Goal: Task Accomplishment & Management: Use online tool/utility

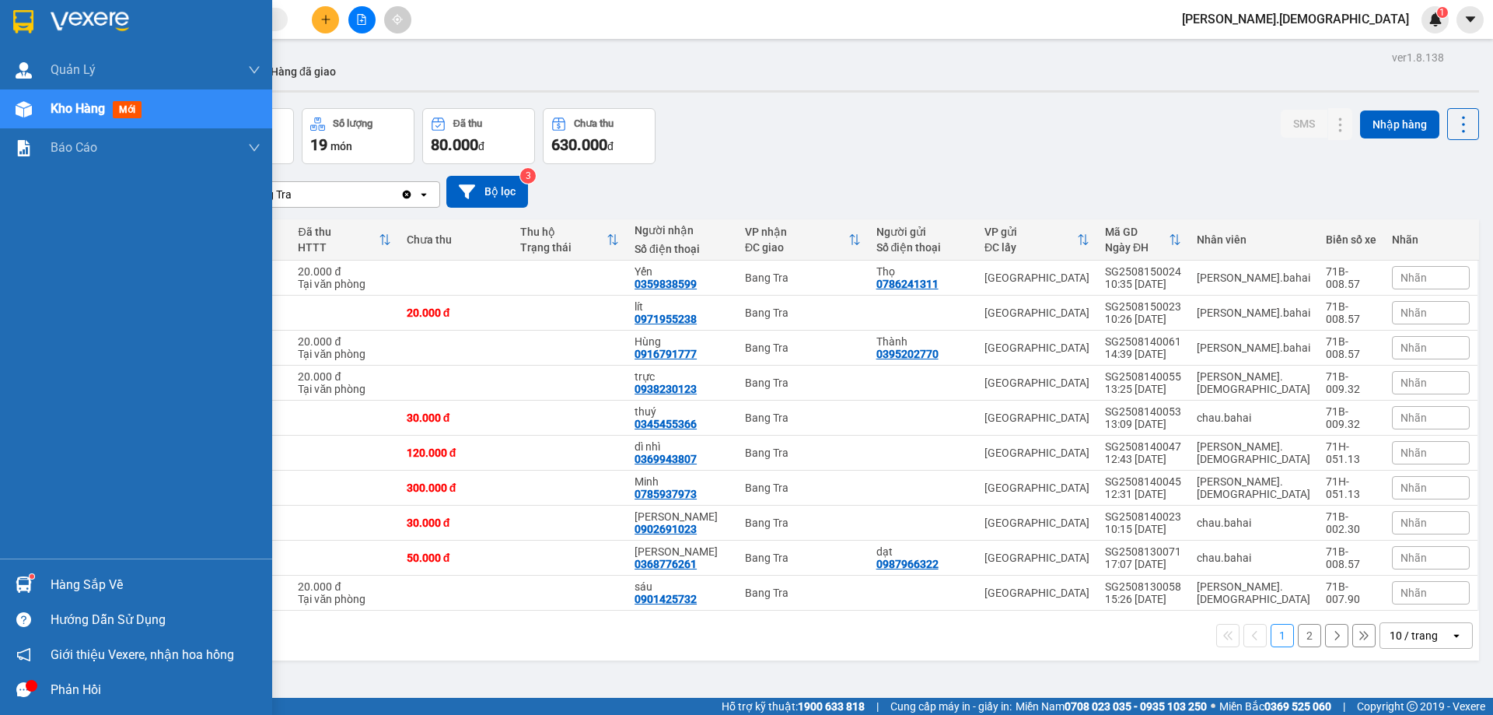
click at [25, 582] on img at bounding box center [24, 584] width 16 height 16
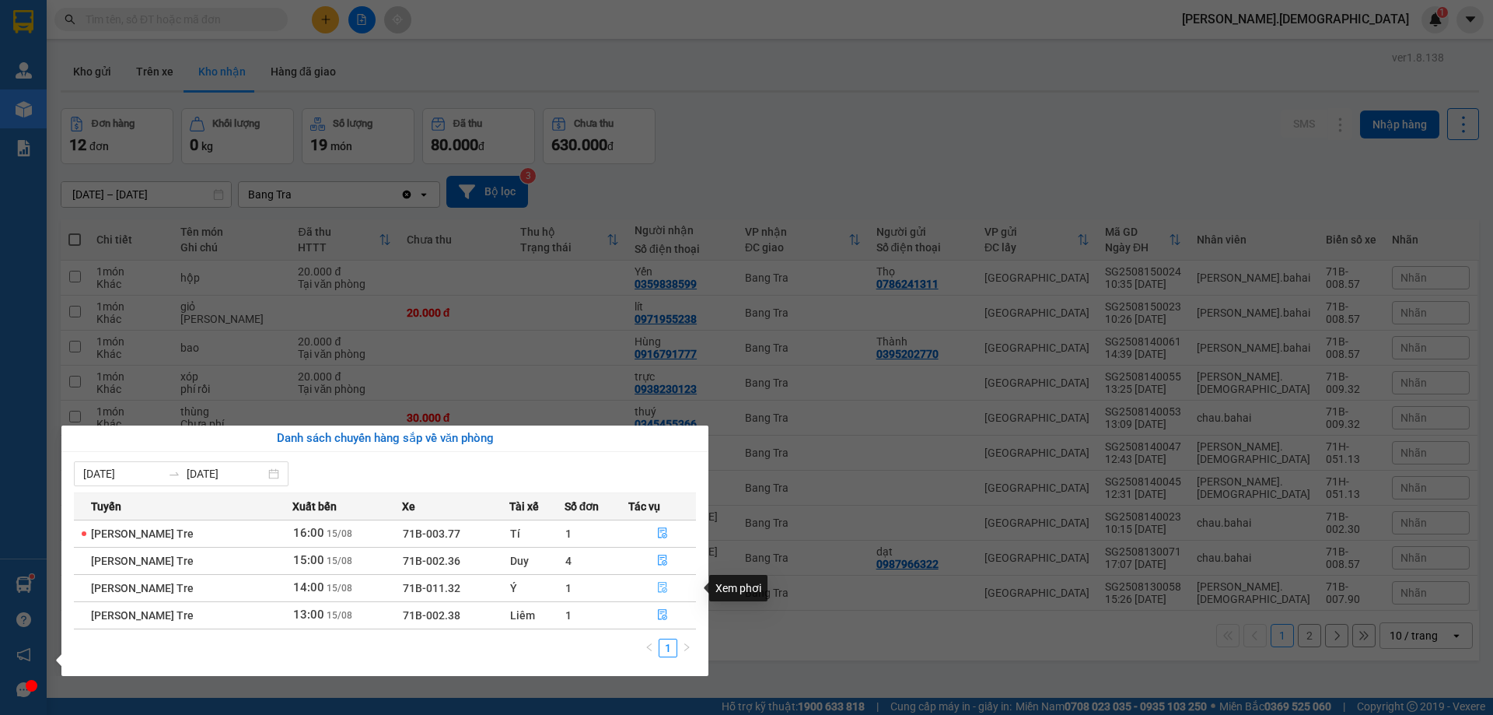
click at [657, 590] on icon "file-done" at bounding box center [662, 587] width 11 height 11
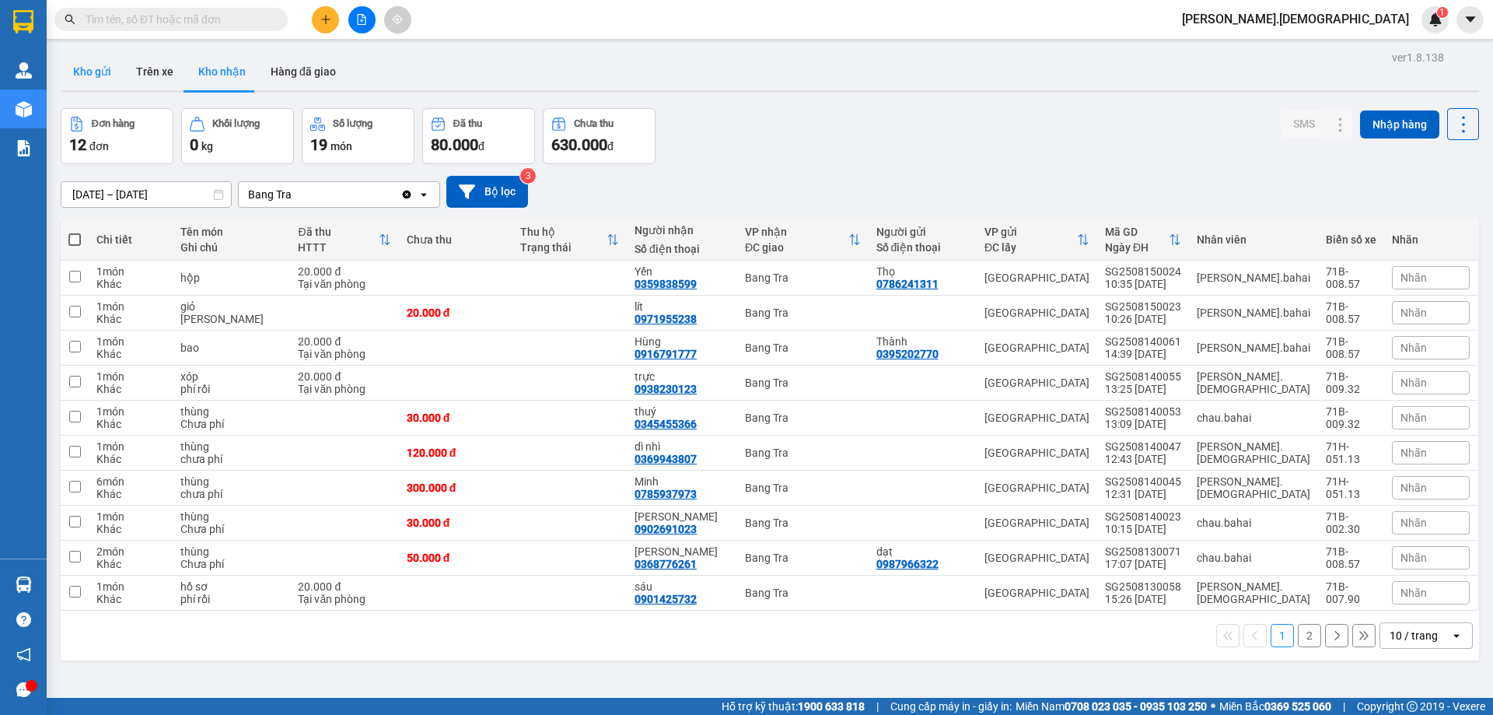
click at [86, 78] on button "Kho gửi" at bounding box center [92, 71] width 63 height 37
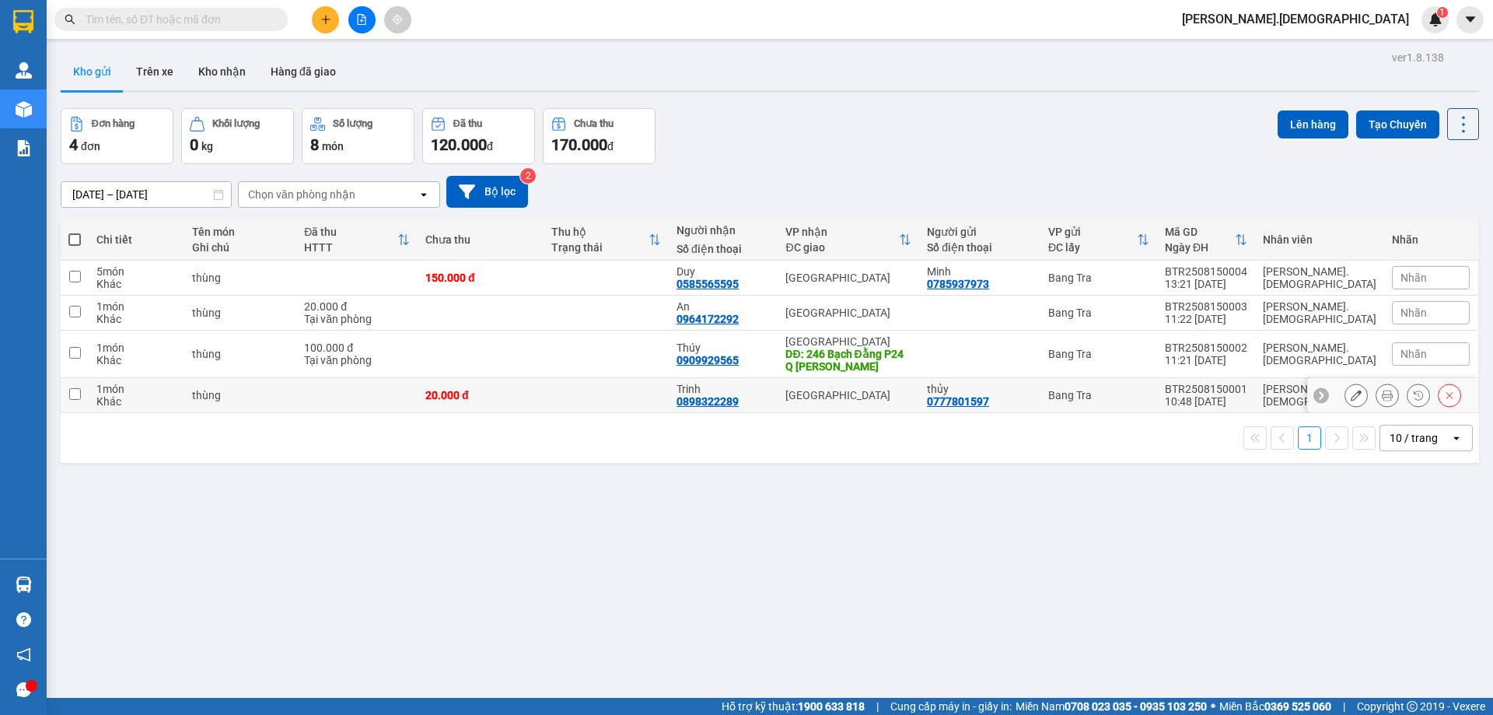
click at [277, 403] on td "thùng" at bounding box center [240, 395] width 112 height 35
checkbox input "true"
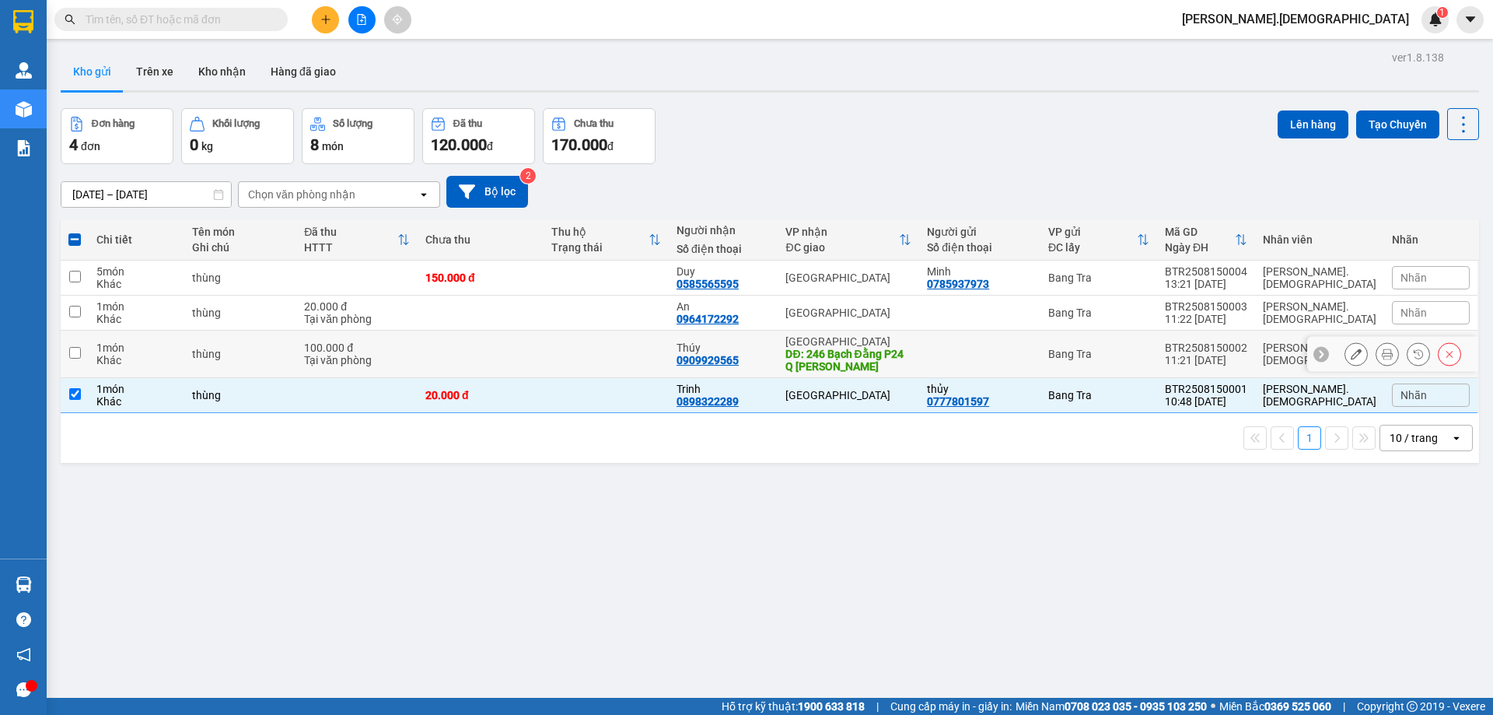
click at [630, 357] on td at bounding box center [607, 354] width 126 height 47
checkbox input "true"
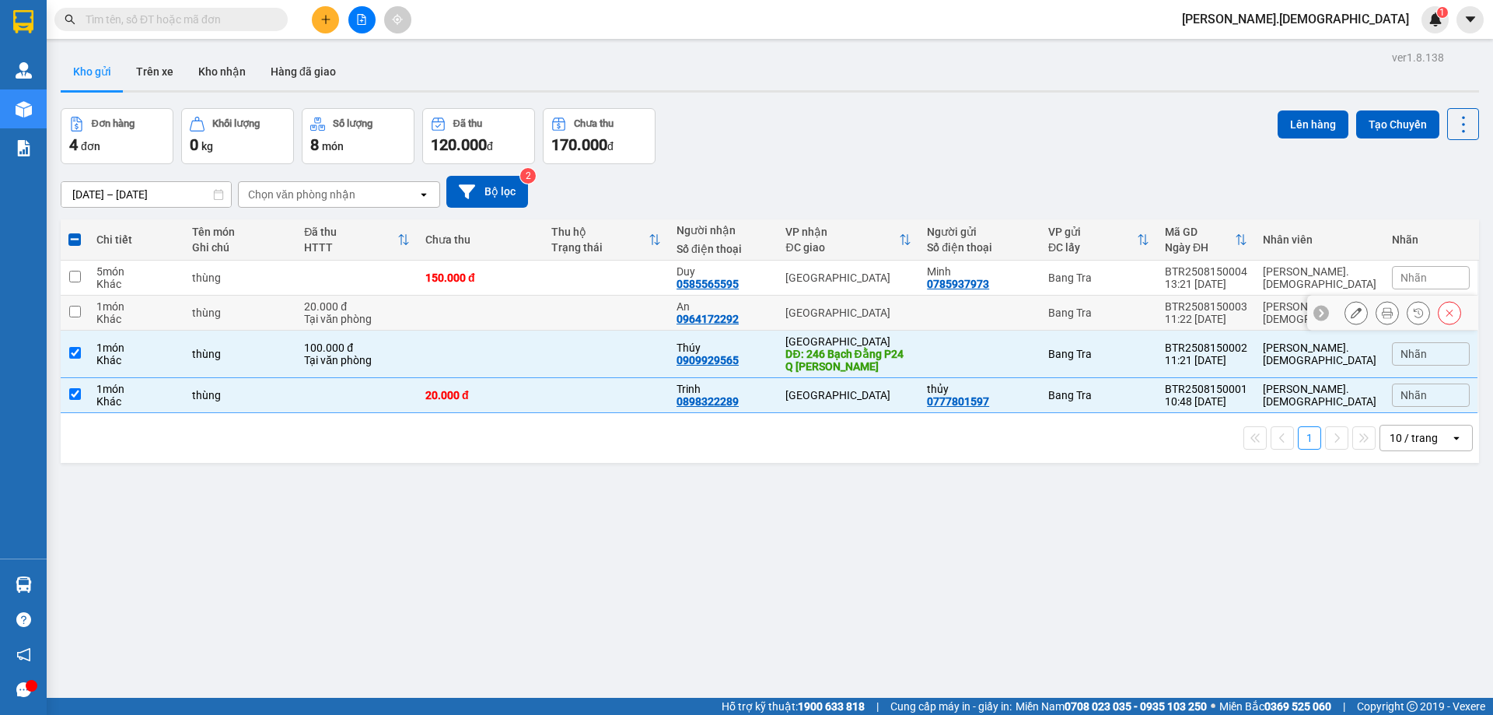
click at [637, 316] on td at bounding box center [607, 313] width 126 height 35
checkbox input "true"
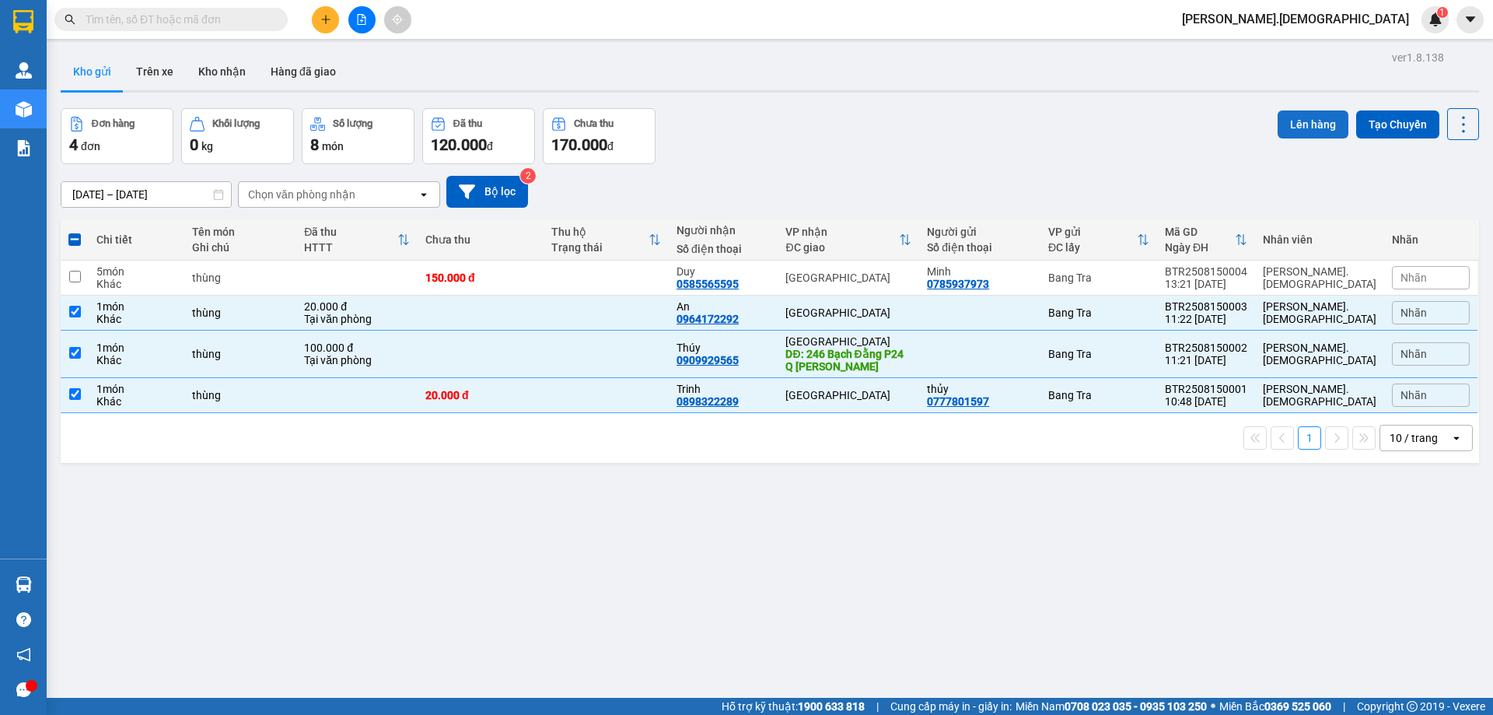
click at [1321, 115] on button "Lên hàng" at bounding box center [1313, 124] width 71 height 28
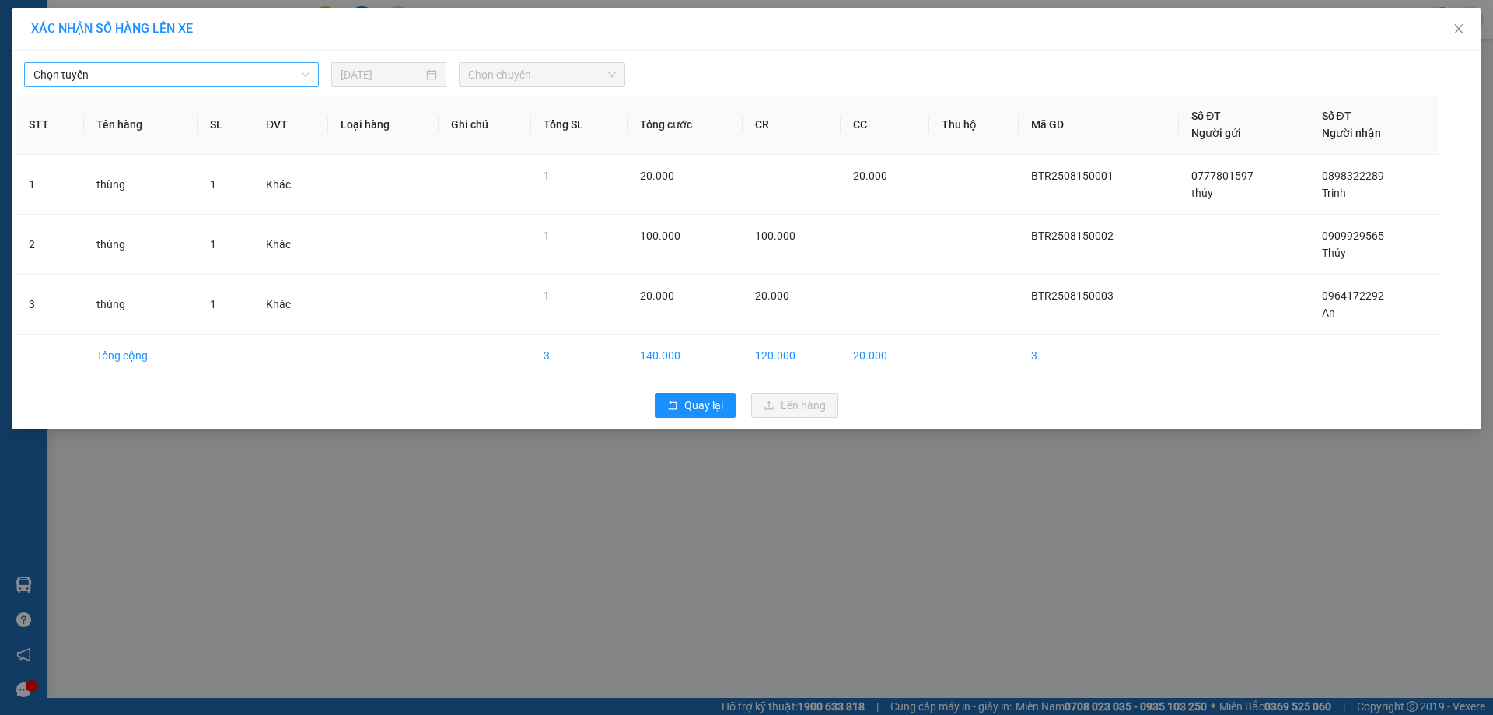
click at [100, 78] on span "Chọn tuyến" at bounding box center [171, 74] width 276 height 23
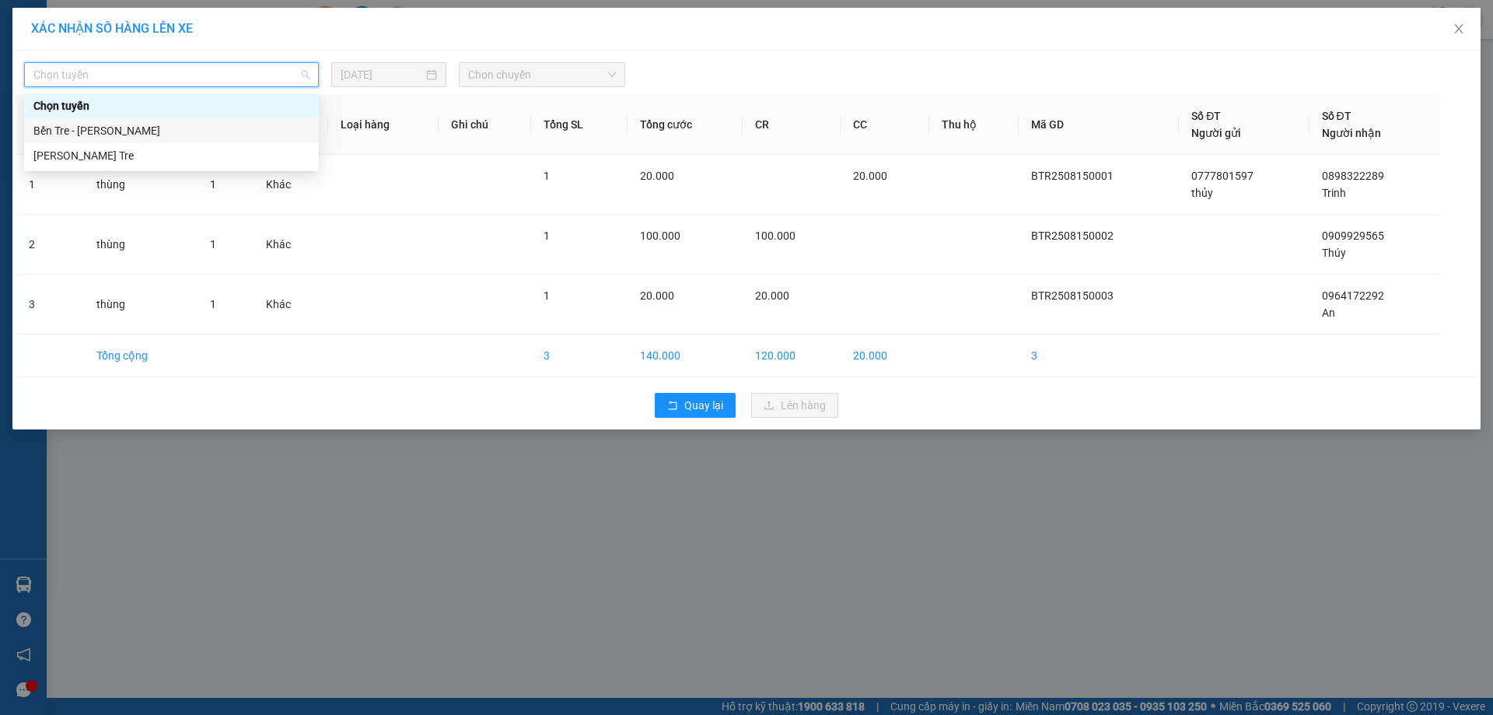
click at [103, 120] on div "Bến Tre - [PERSON_NAME]" at bounding box center [171, 130] width 295 height 25
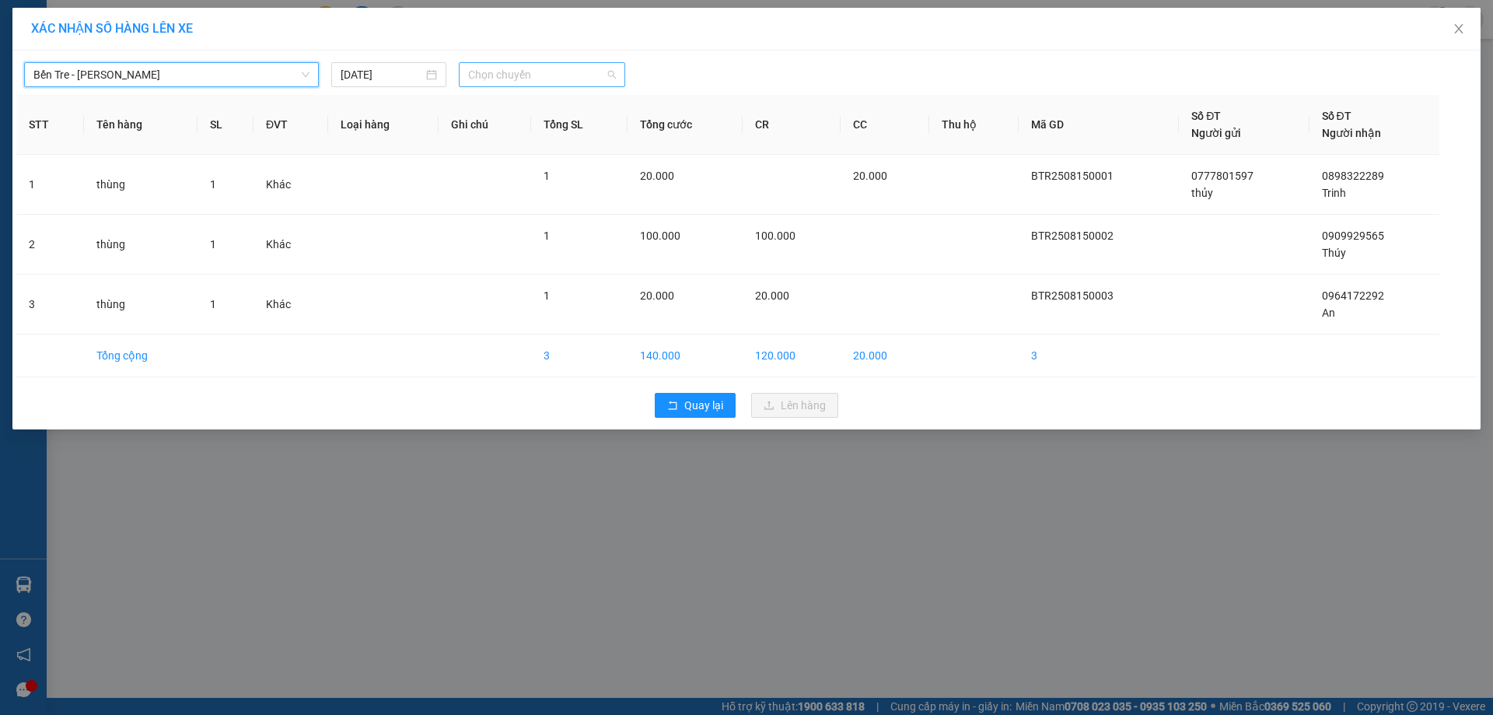
click at [609, 82] on span "Chọn chuyến" at bounding box center [542, 74] width 148 height 23
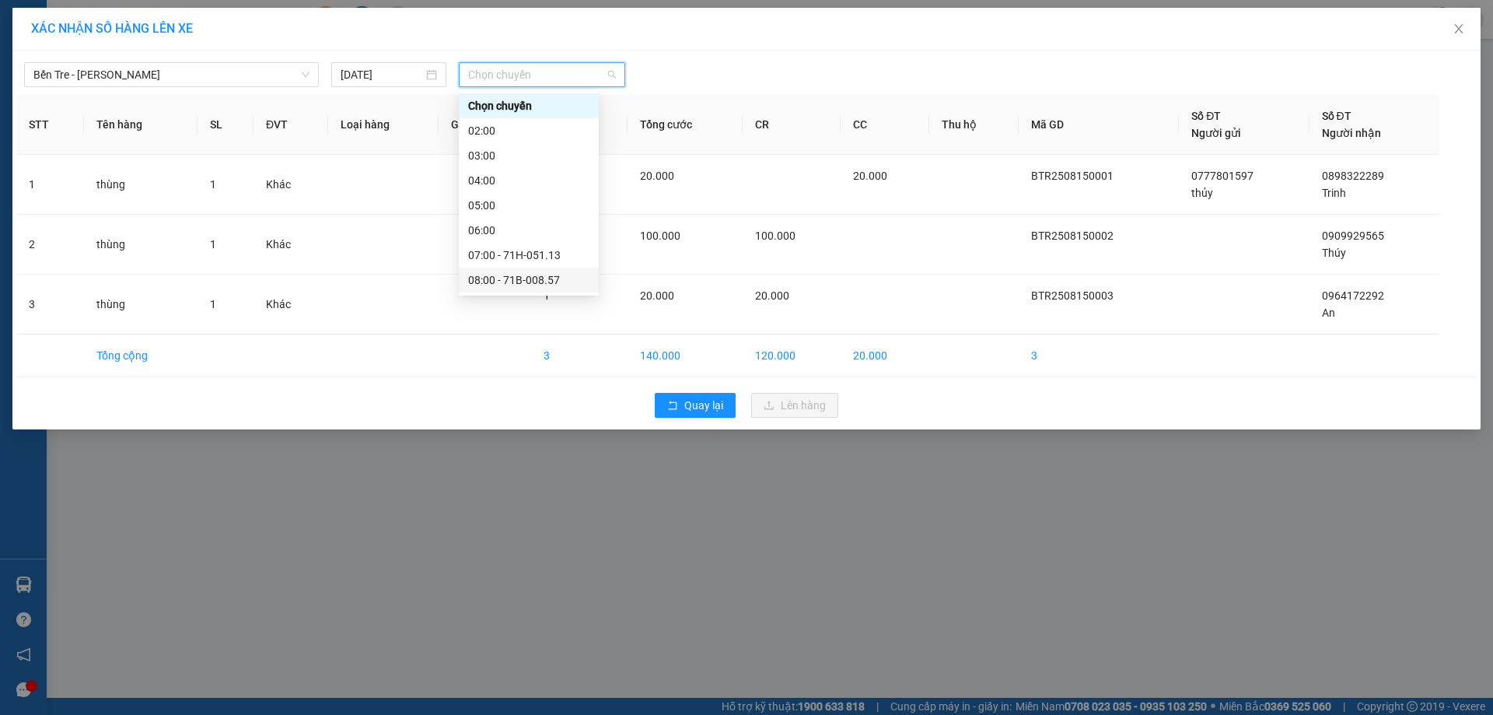
scroll to position [224, 0]
click at [508, 181] on div "13:00 - 71B-007.90" at bounding box center [528, 180] width 121 height 17
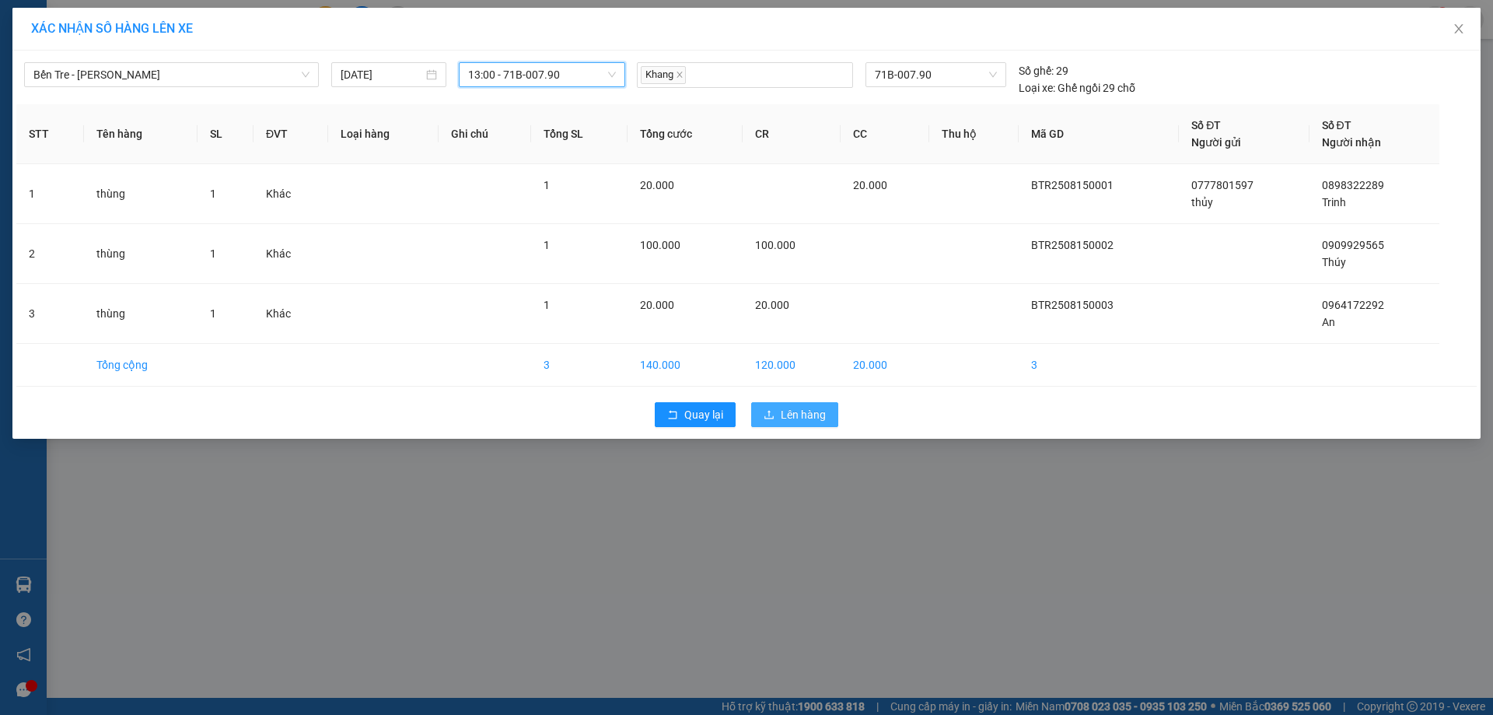
click at [824, 422] on span "Lên hàng" at bounding box center [803, 414] width 45 height 17
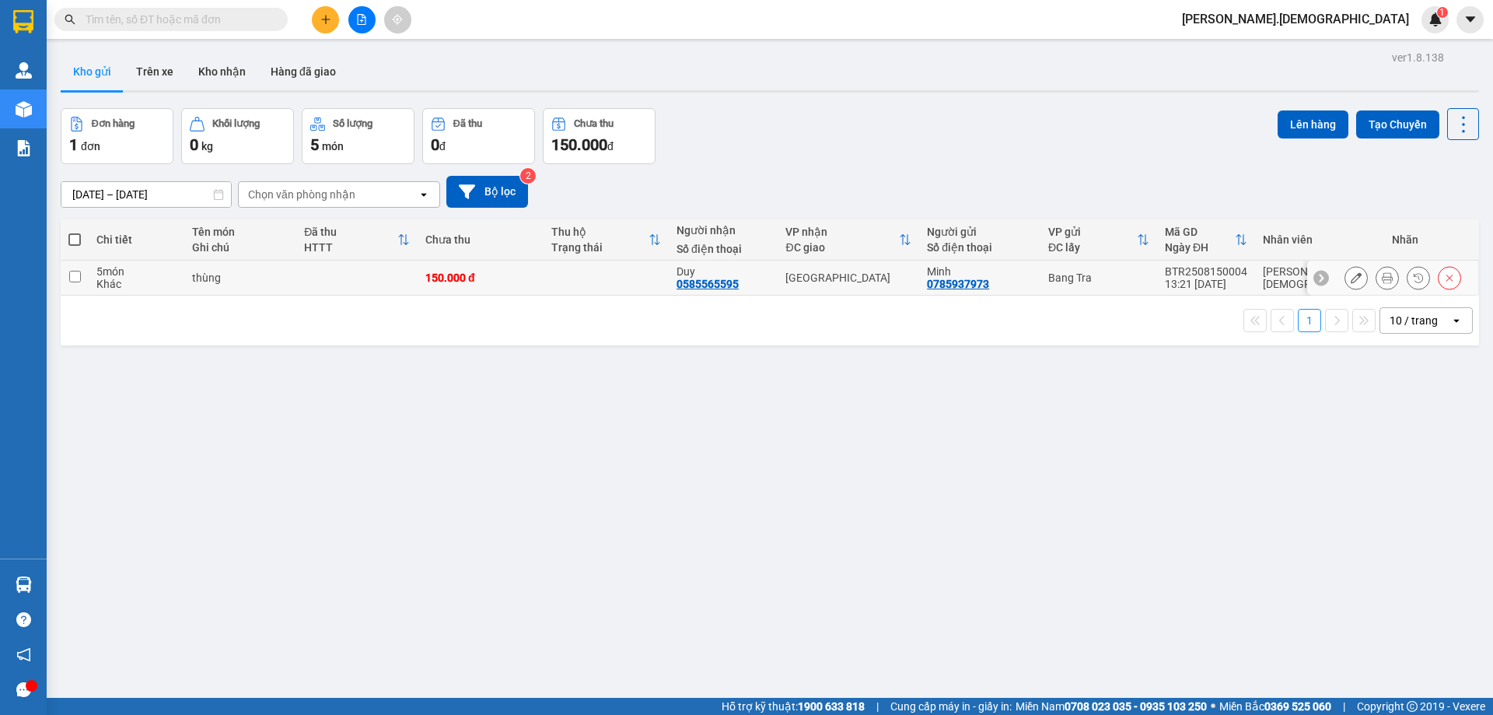
click at [413, 272] on td at bounding box center [356, 278] width 121 height 35
checkbox input "true"
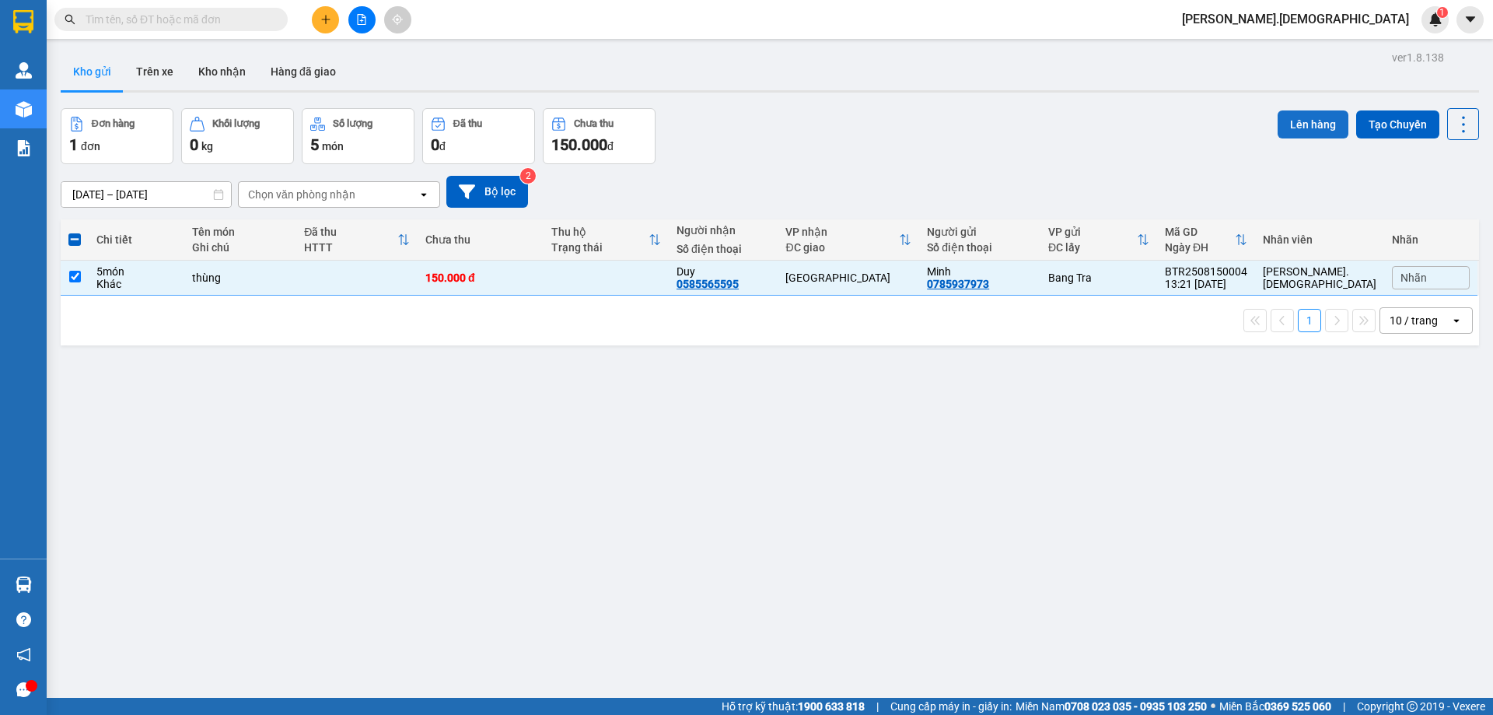
click at [1307, 131] on button "Lên hàng" at bounding box center [1313, 124] width 71 height 28
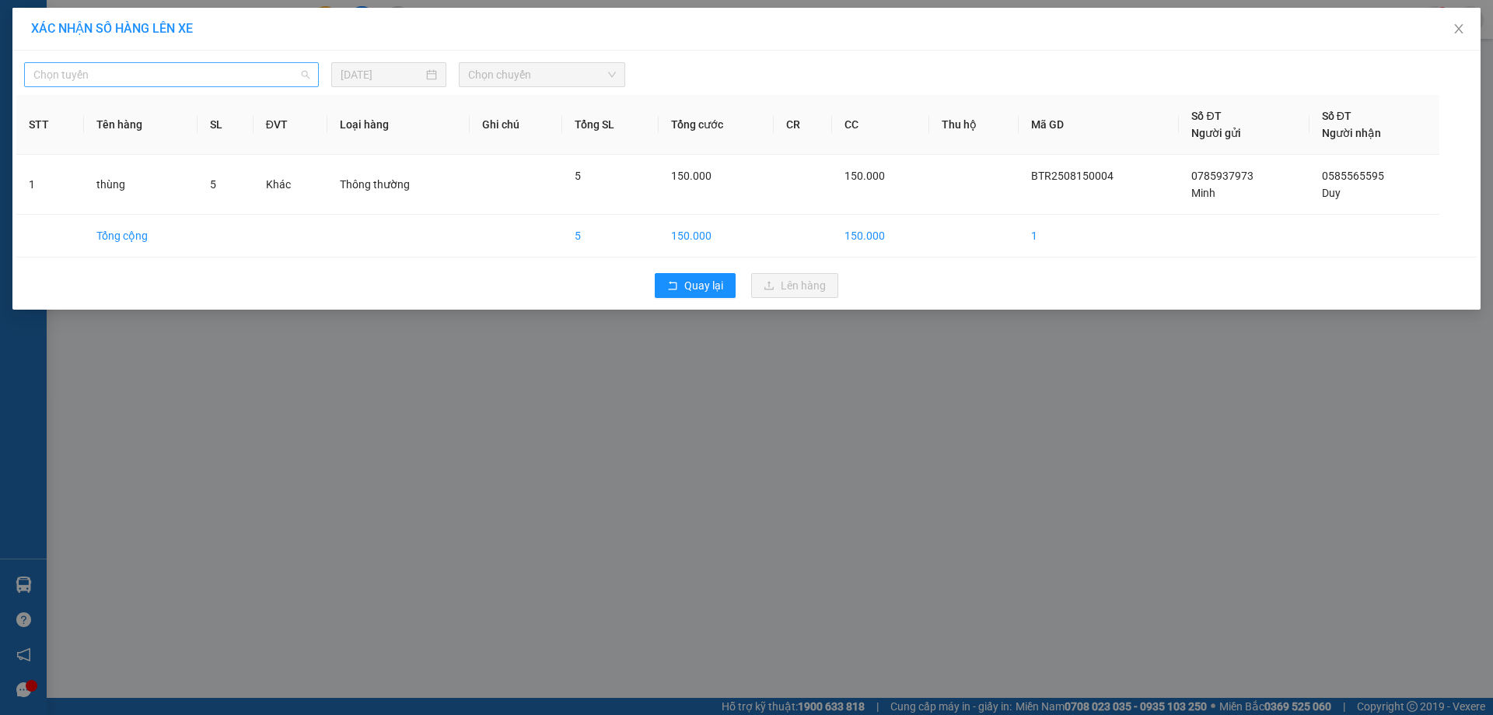
click at [194, 80] on span "Chọn tuyến" at bounding box center [171, 74] width 276 height 23
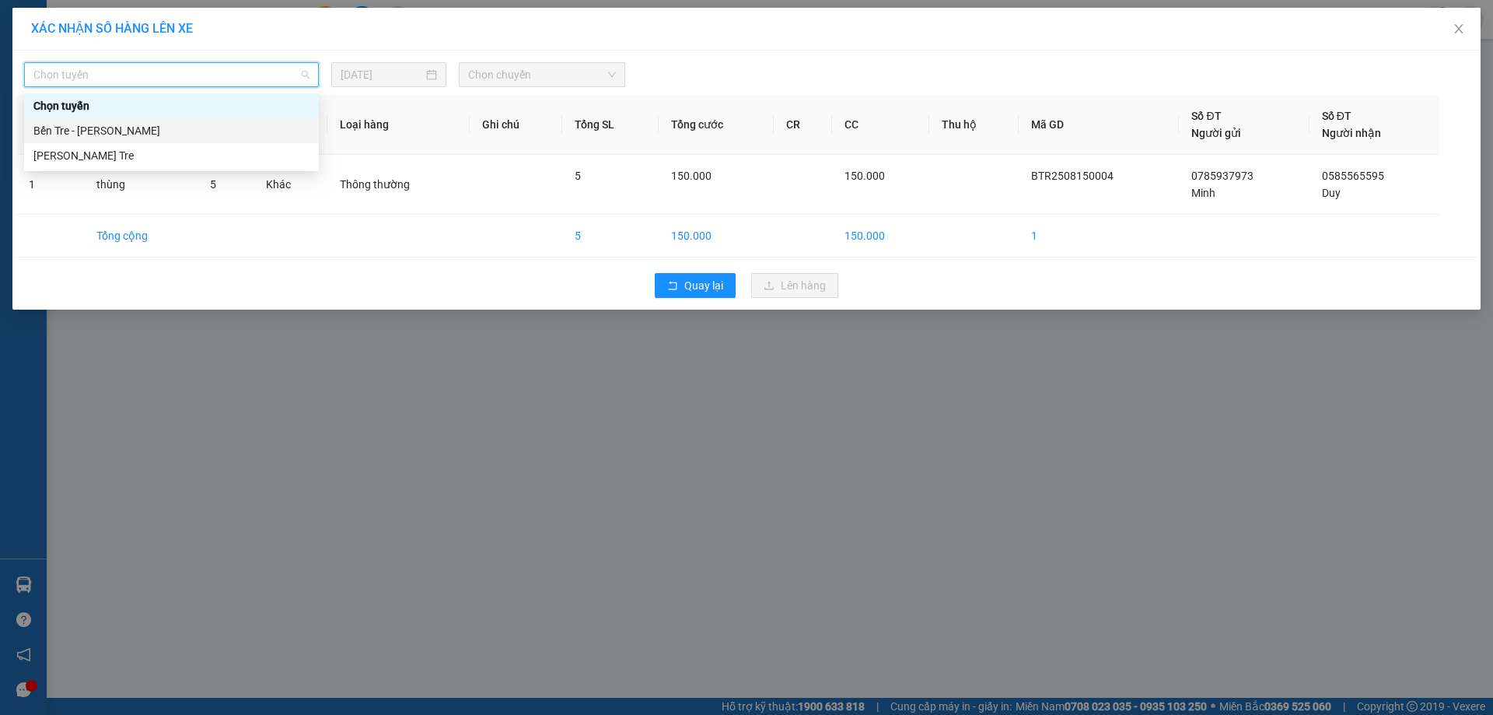
click at [149, 128] on div "Bến Tre - [PERSON_NAME]" at bounding box center [171, 130] width 276 height 17
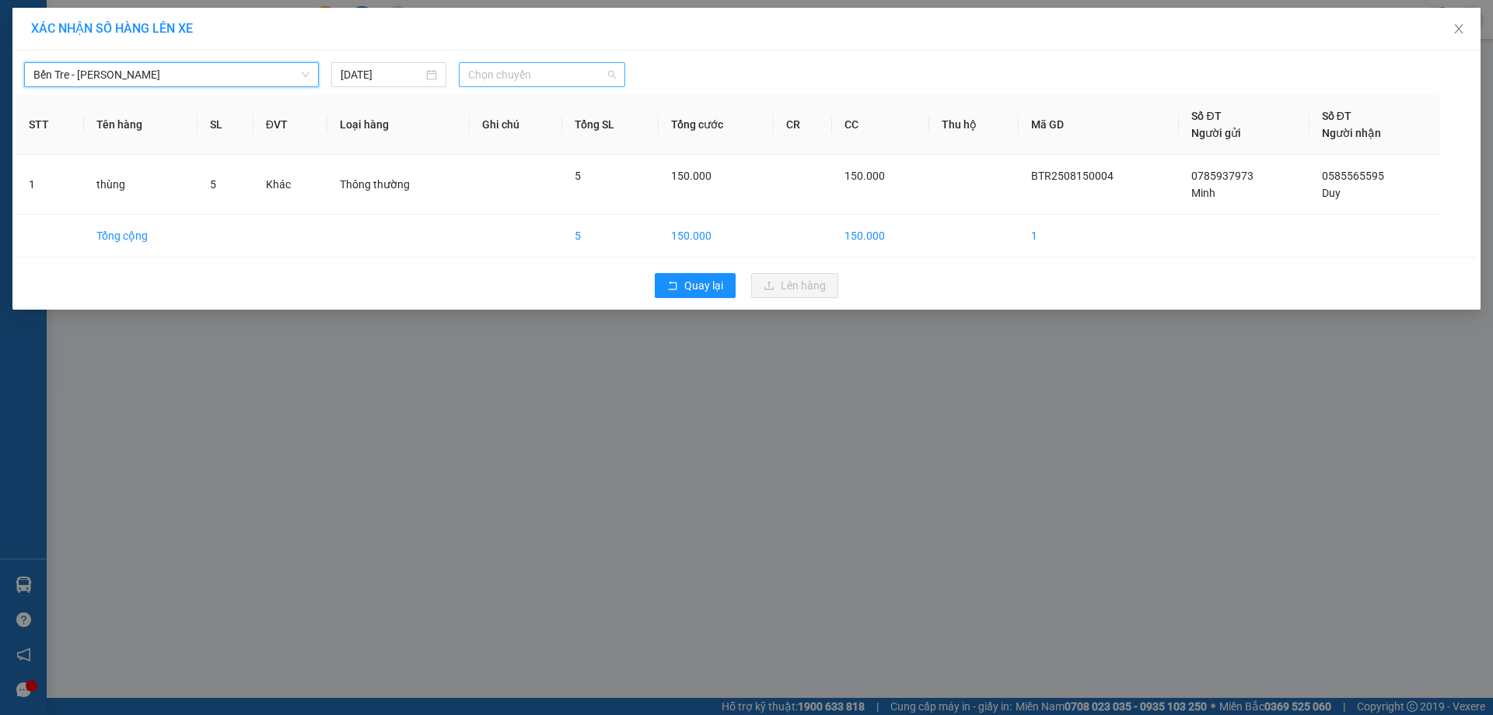
click at [488, 79] on span "Chọn chuyến" at bounding box center [542, 74] width 148 height 23
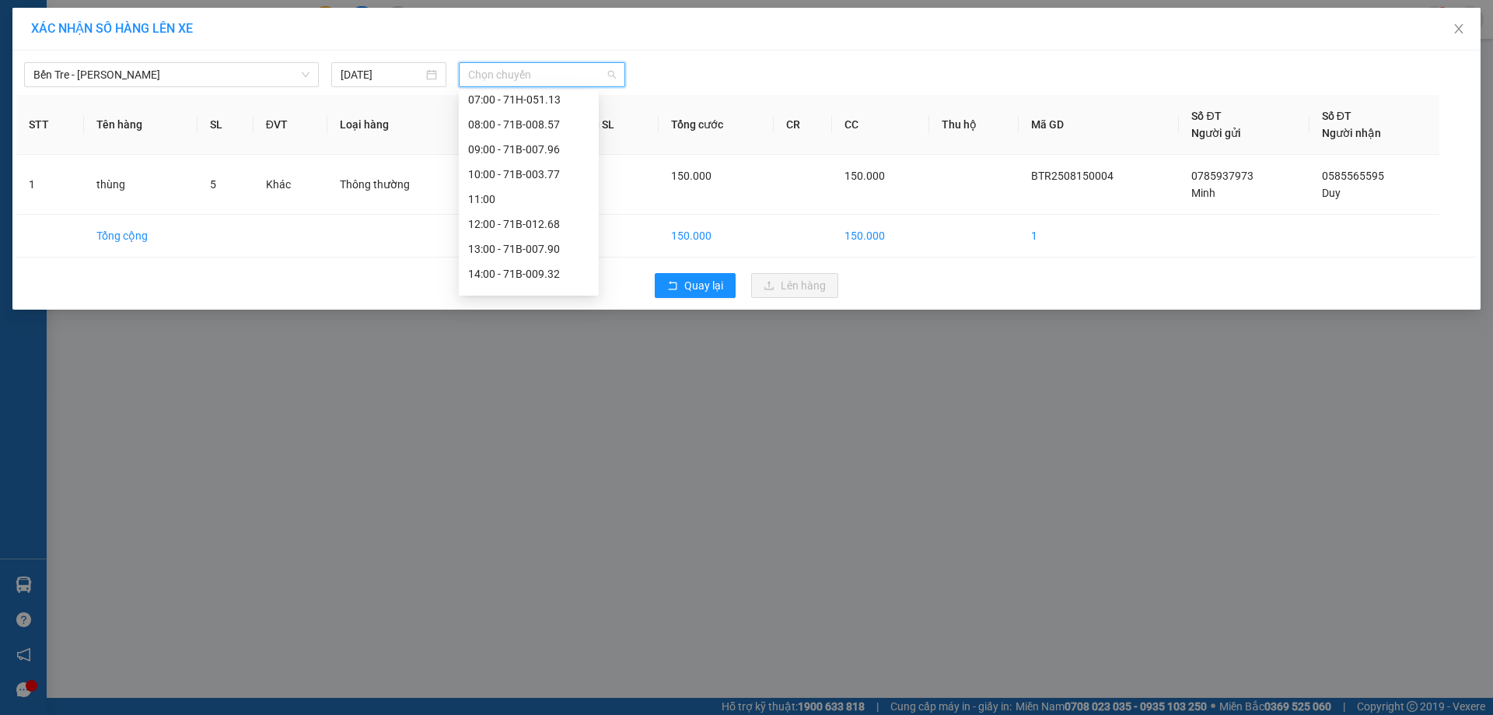
scroll to position [224, 0]
click at [499, 210] on div "14:00 - 71B-009.32" at bounding box center [528, 205] width 121 height 17
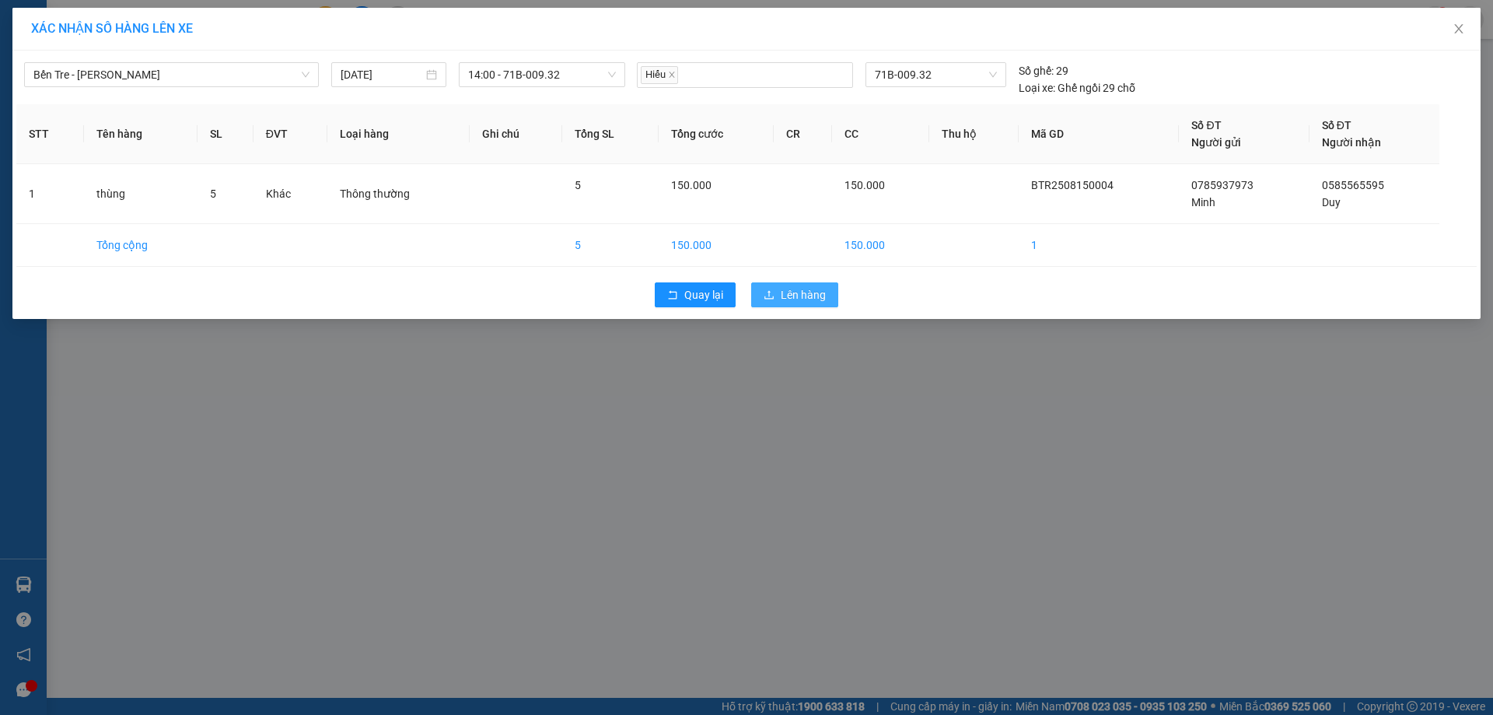
click at [783, 292] on span "Lên hàng" at bounding box center [803, 294] width 45 height 17
